Goal: Task Accomplishment & Management: Complete application form

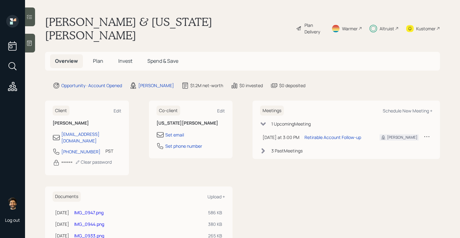
click at [131, 58] on span "Invest" at bounding box center [125, 61] width 14 height 7
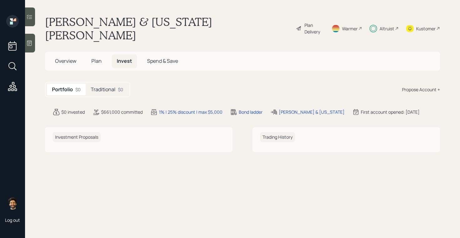
click at [113, 84] on div "Traditional $0" at bounding box center [107, 90] width 43 height 12
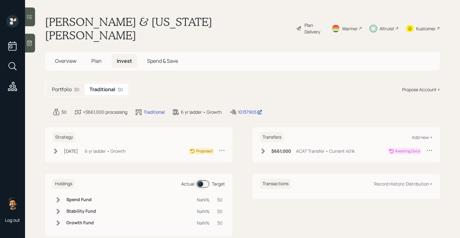
click at [120, 148] on div "6 yr ladder • Growth" at bounding box center [105, 151] width 41 height 7
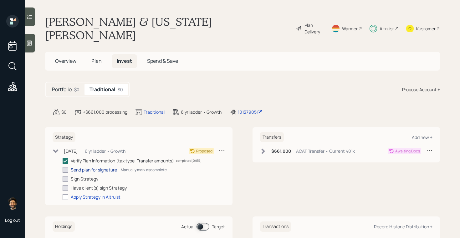
click at [87, 167] on div "Send plan for signature" at bounding box center [94, 170] width 46 height 7
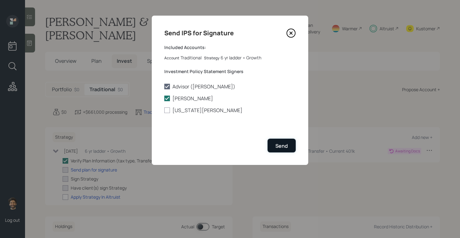
click at [273, 147] on button "Send" at bounding box center [282, 145] width 28 height 13
checkbox input "true"
